Goal: Find specific page/section: Find specific page/section

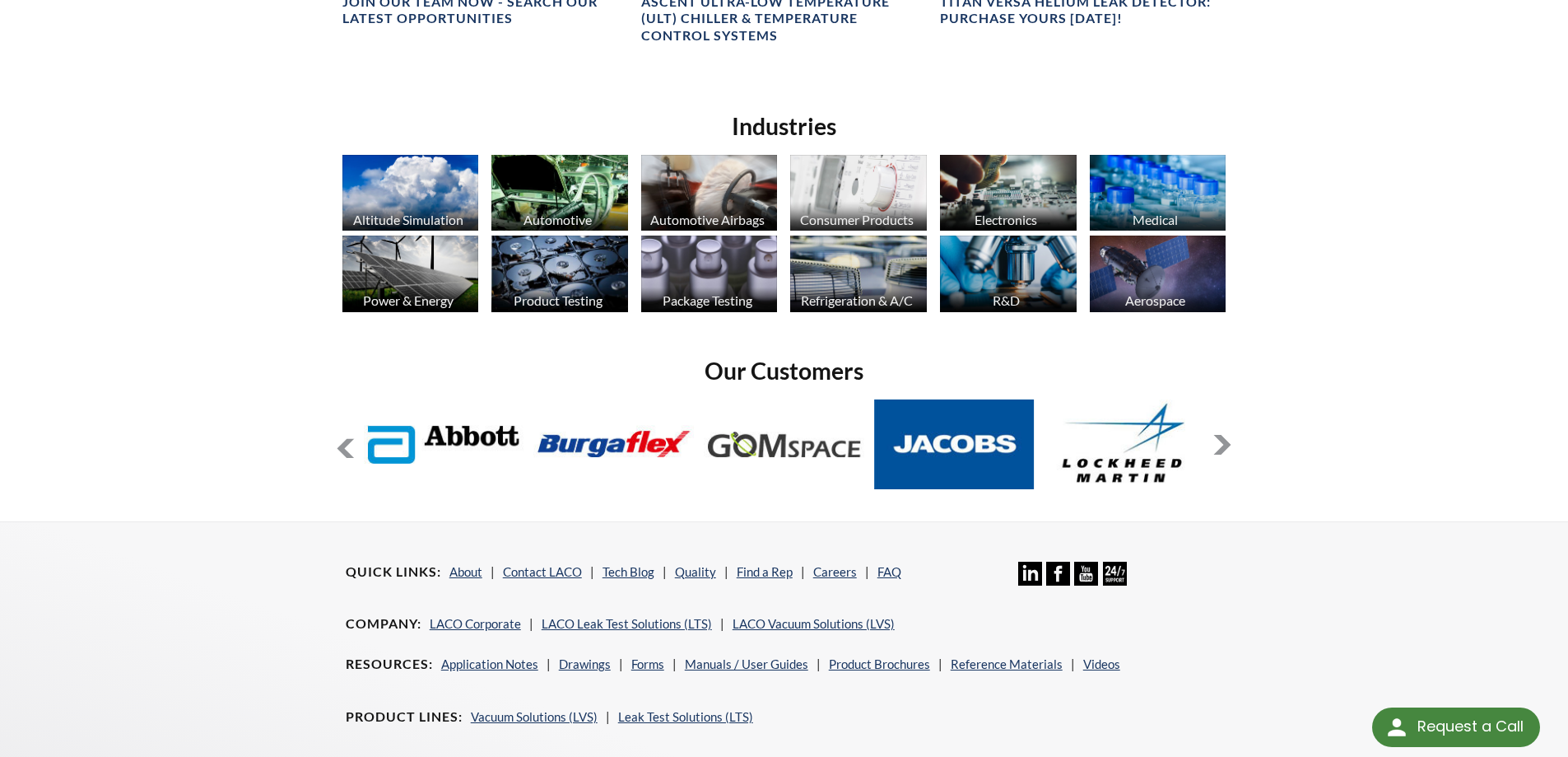
scroll to position [1006, 0]
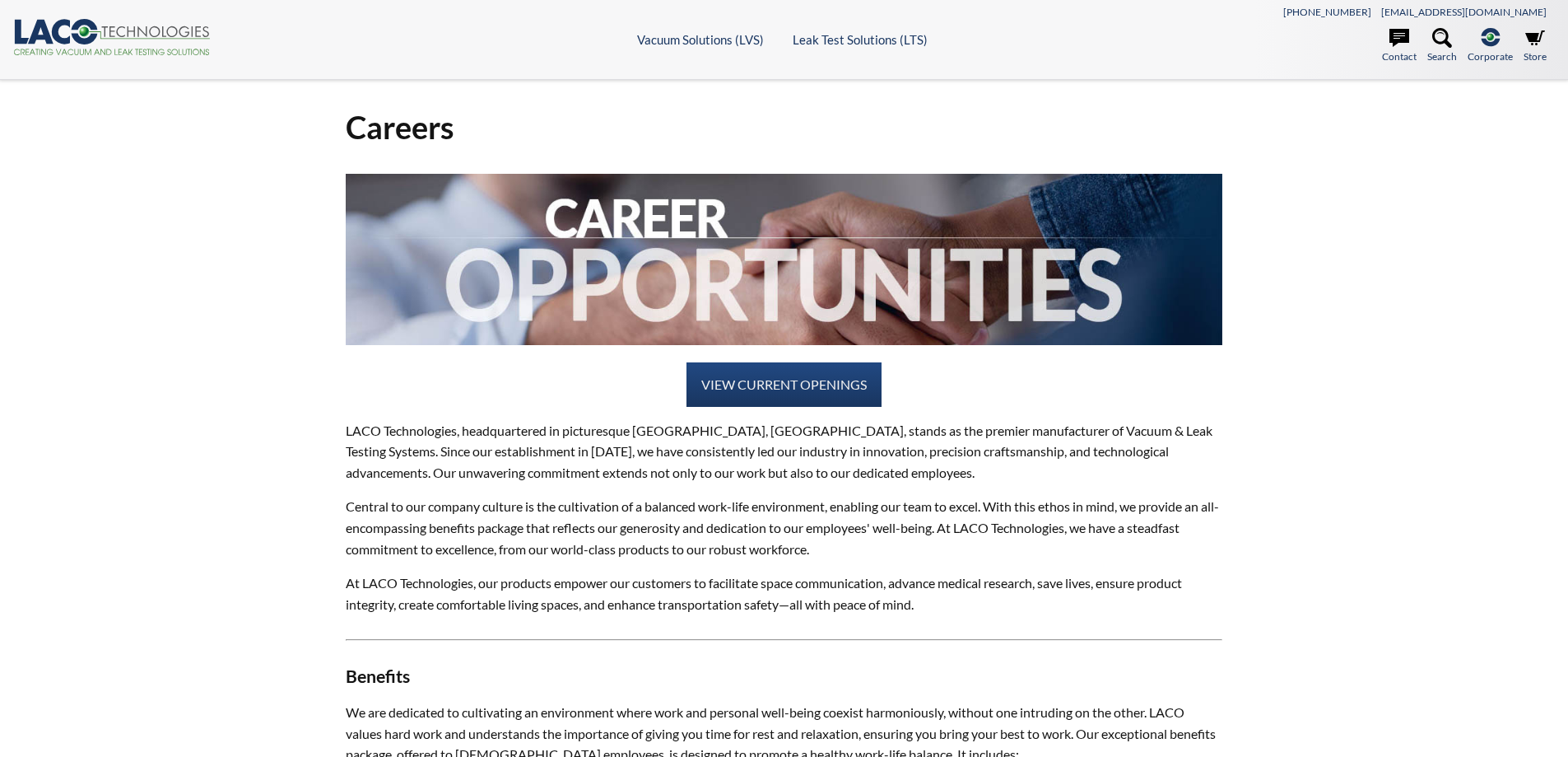
select select "Language Translate Widget"
click at [731, 379] on link "VIEW CURRENT OPENINGS" at bounding box center [784, 385] width 195 height 44
